Goal: Book appointment/travel/reservation

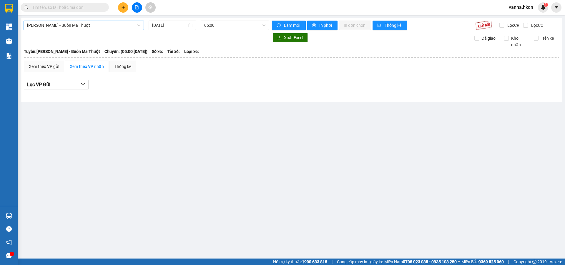
click at [123, 25] on span "[PERSON_NAME] - Buôn Ma Thuột" at bounding box center [83, 25] width 113 height 9
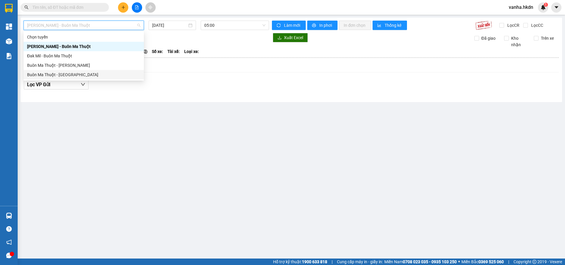
click at [65, 74] on div "Buôn Ma Thuột - [GEOGRAPHIC_DATA]" at bounding box center [83, 74] width 113 height 6
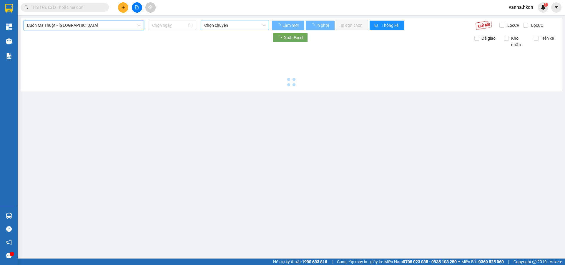
type input "[DATE]"
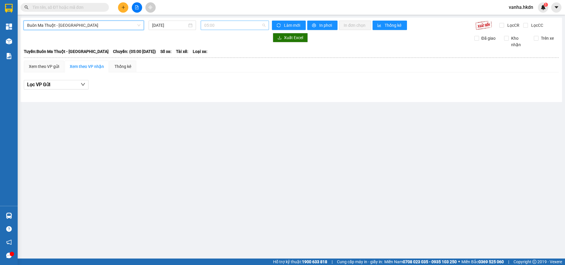
click at [248, 27] on span "05:00" at bounding box center [234, 25] width 61 height 9
